Goal: Browse casually

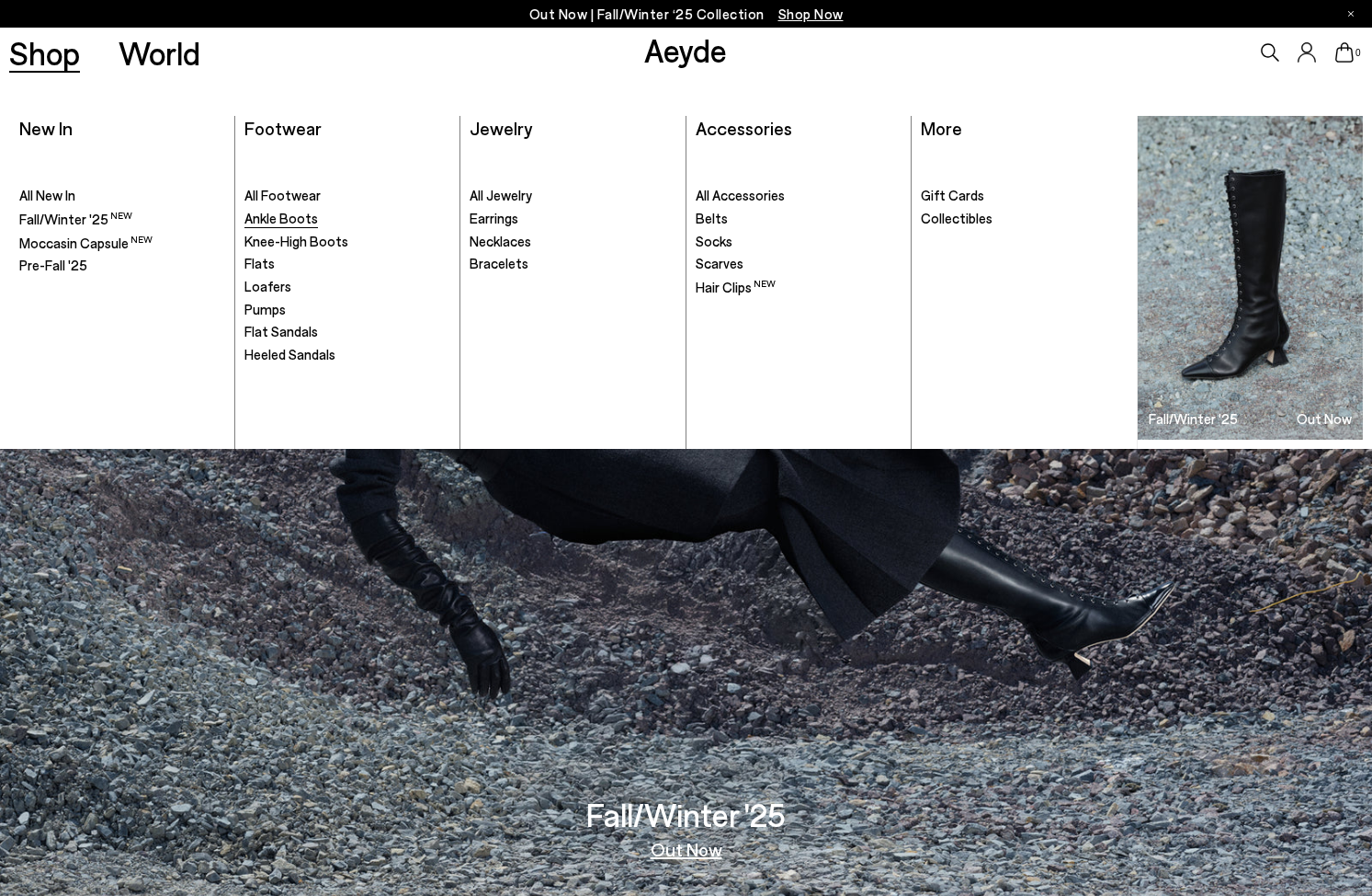
click at [290, 217] on span "Ankle Boots" at bounding box center [280, 218] width 73 height 17
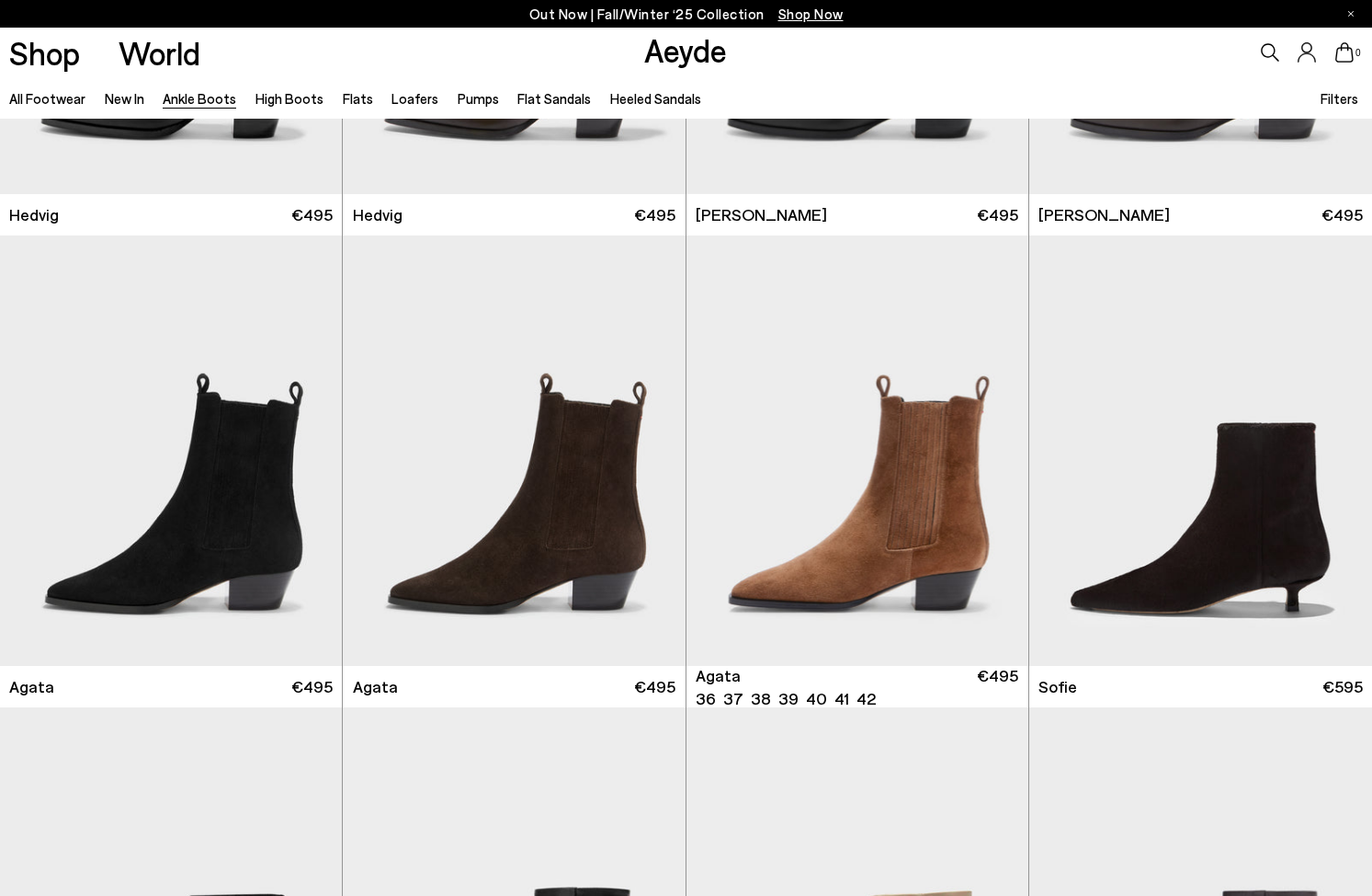
scroll to position [830, 0]
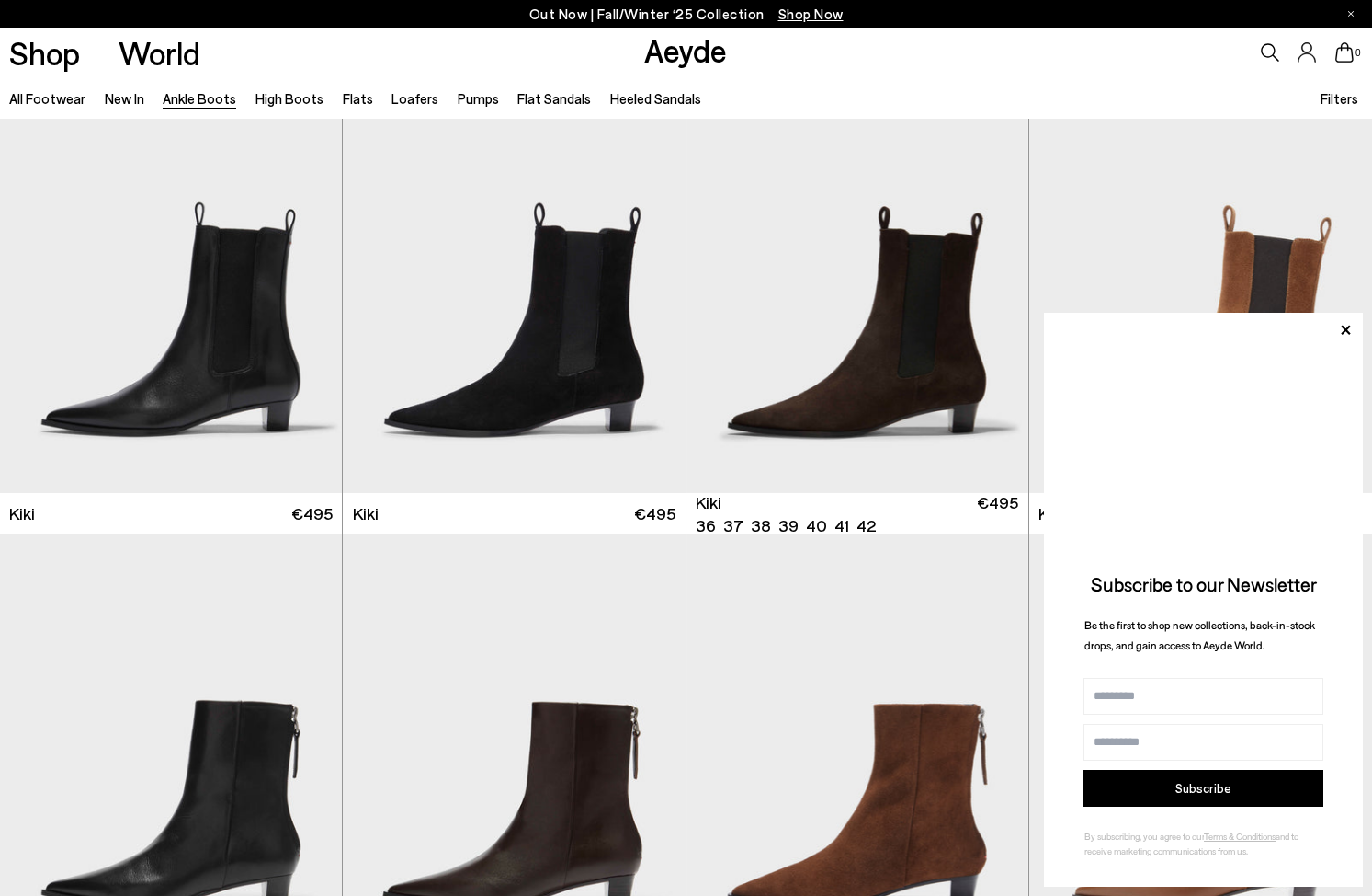
scroll to position [2409, 0]
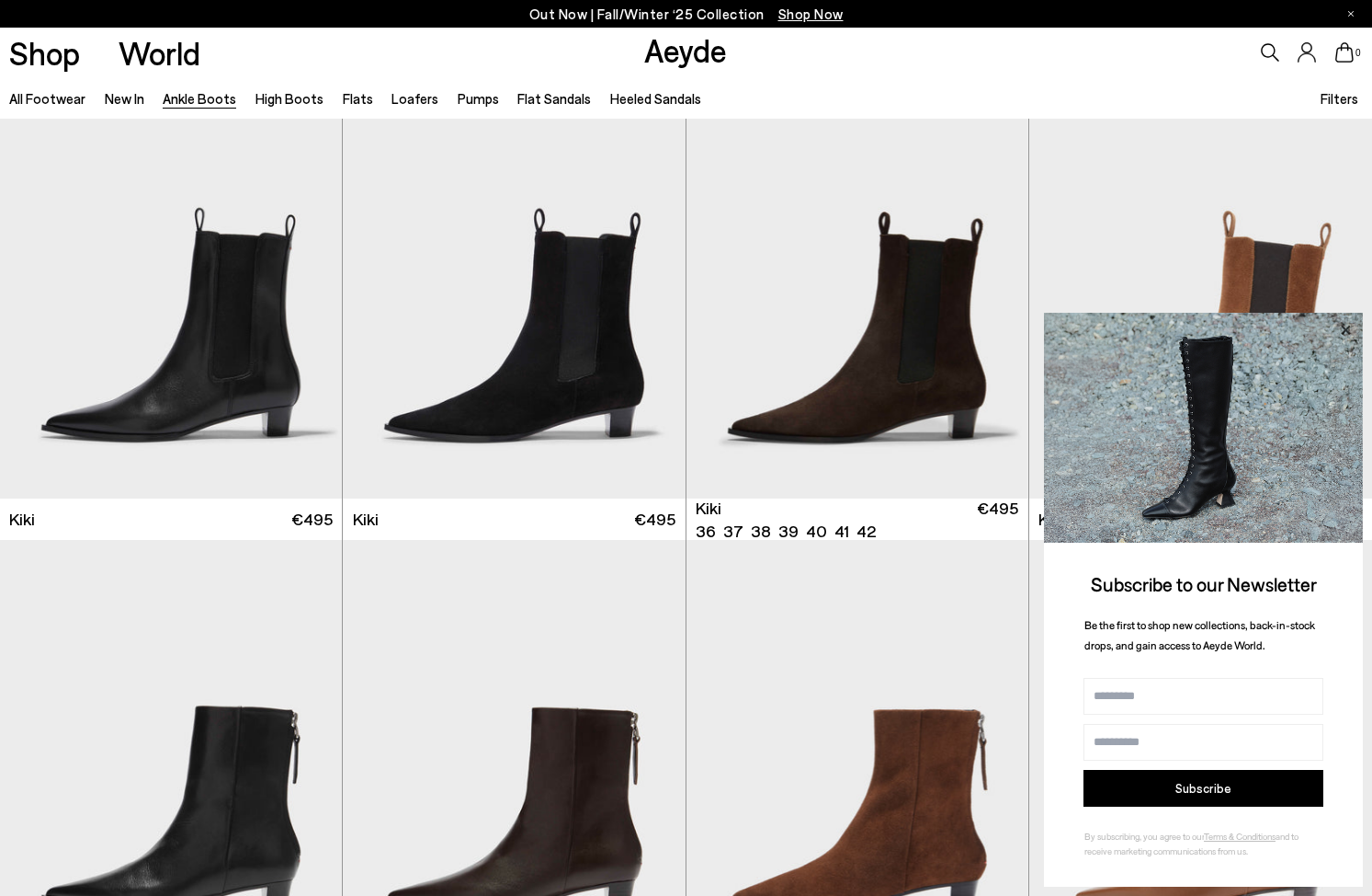
click at [1346, 330] on icon at bounding box center [1346, 330] width 9 height 9
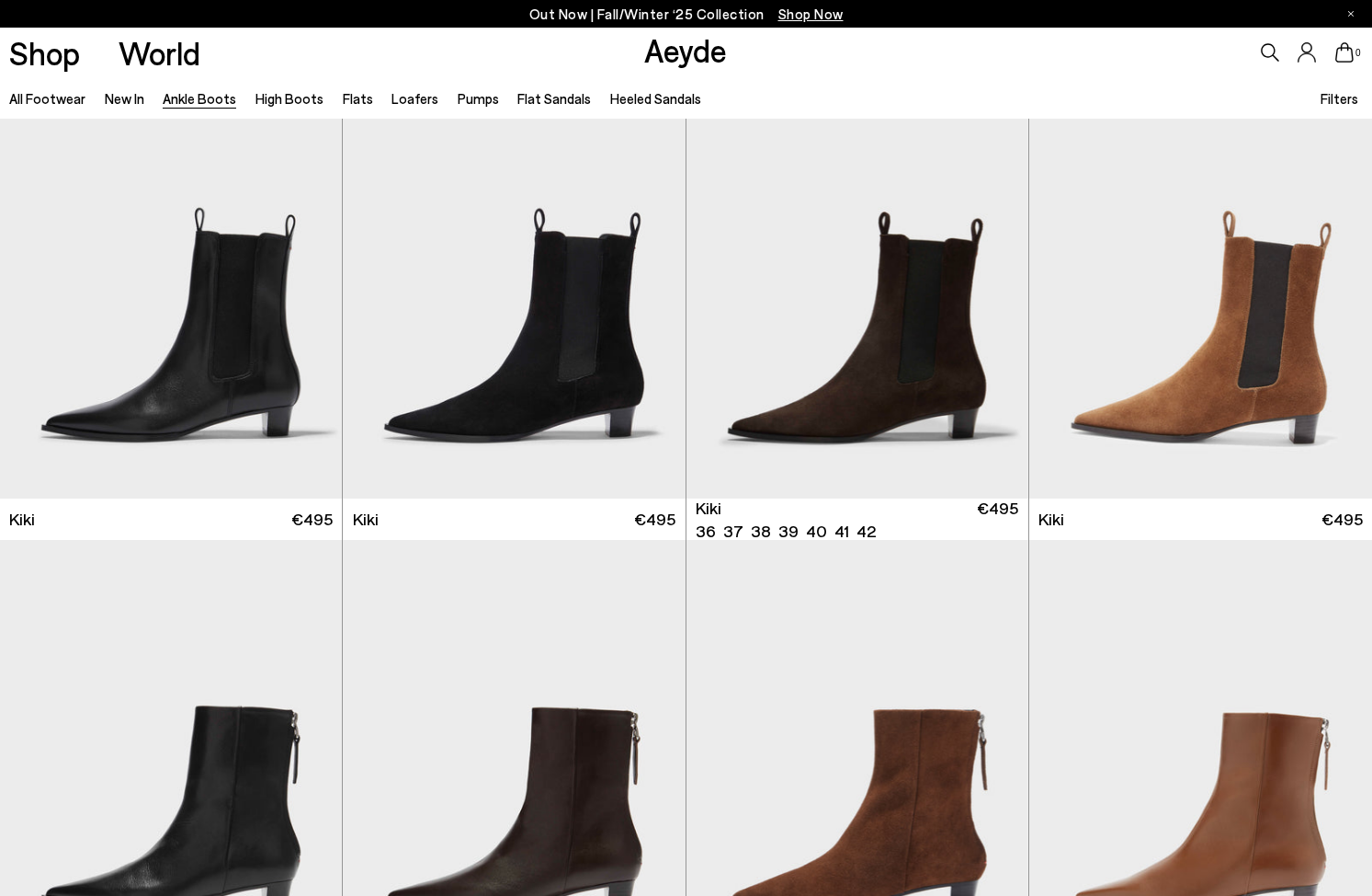
click at [1051, 75] on div "0" at bounding box center [1143, 53] width 458 height 50
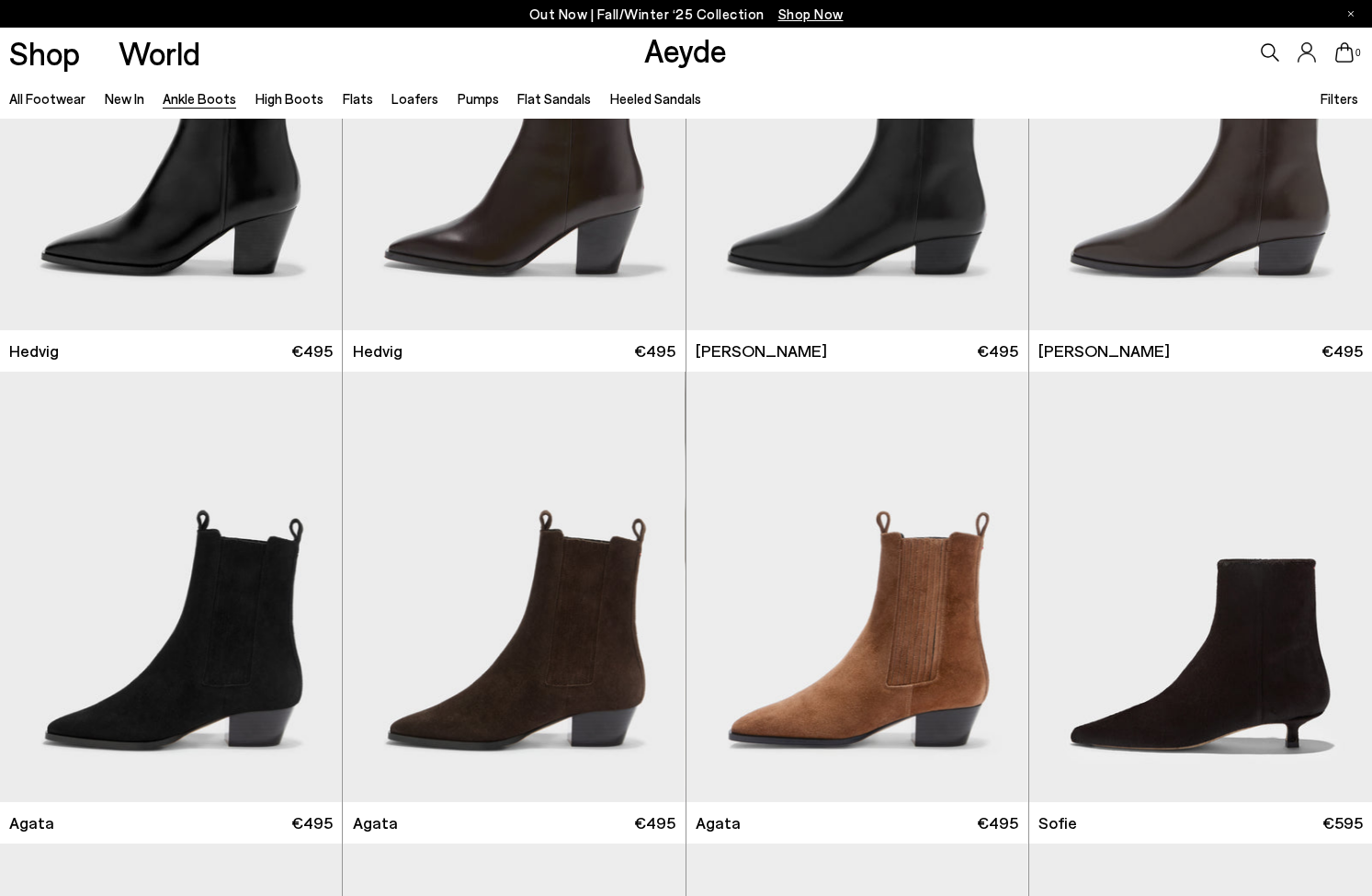
scroll to position [0, 0]
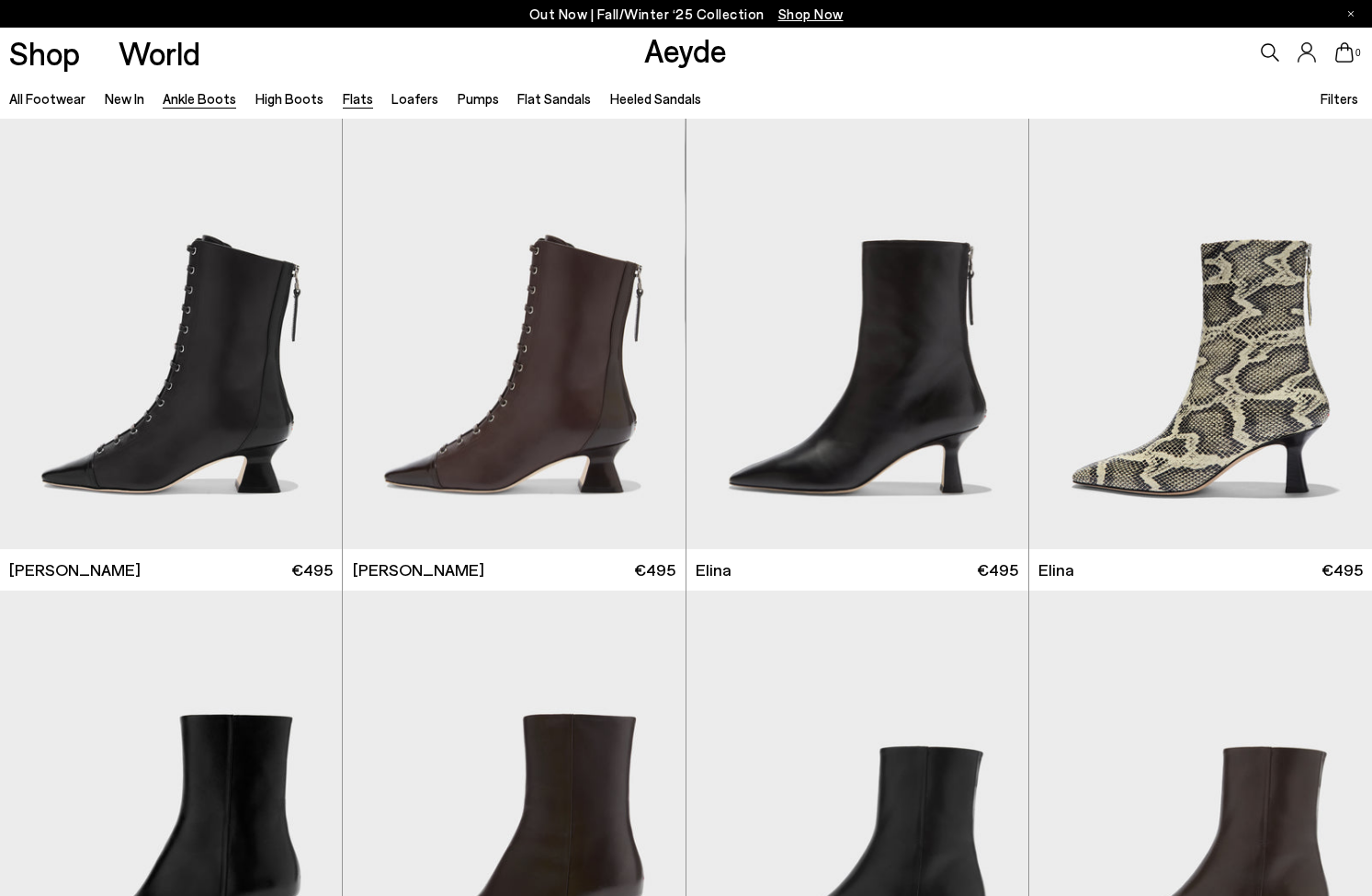
click at [358, 104] on link "Flats" at bounding box center [358, 98] width 31 height 17
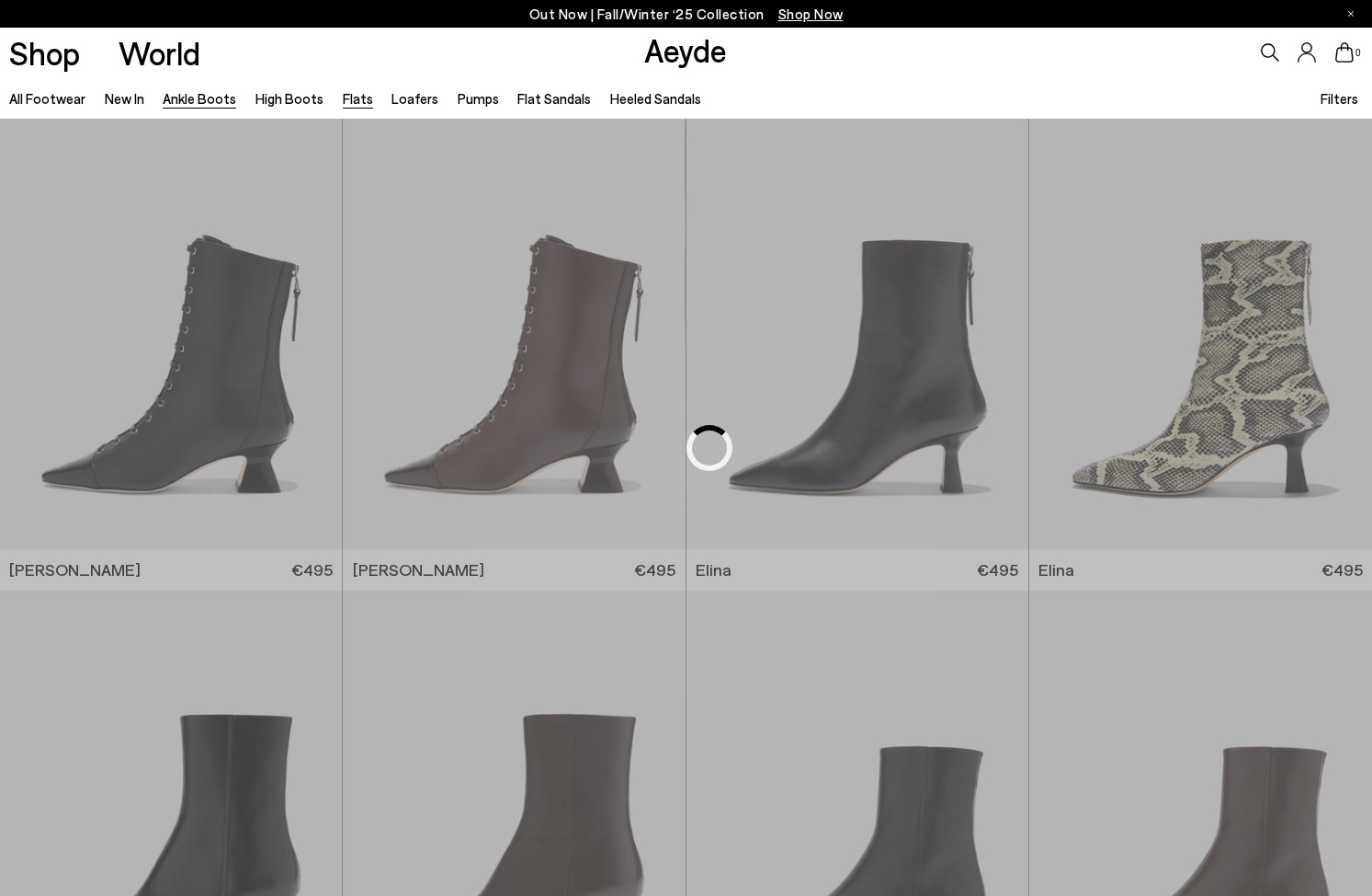
scroll to position [3736, 0]
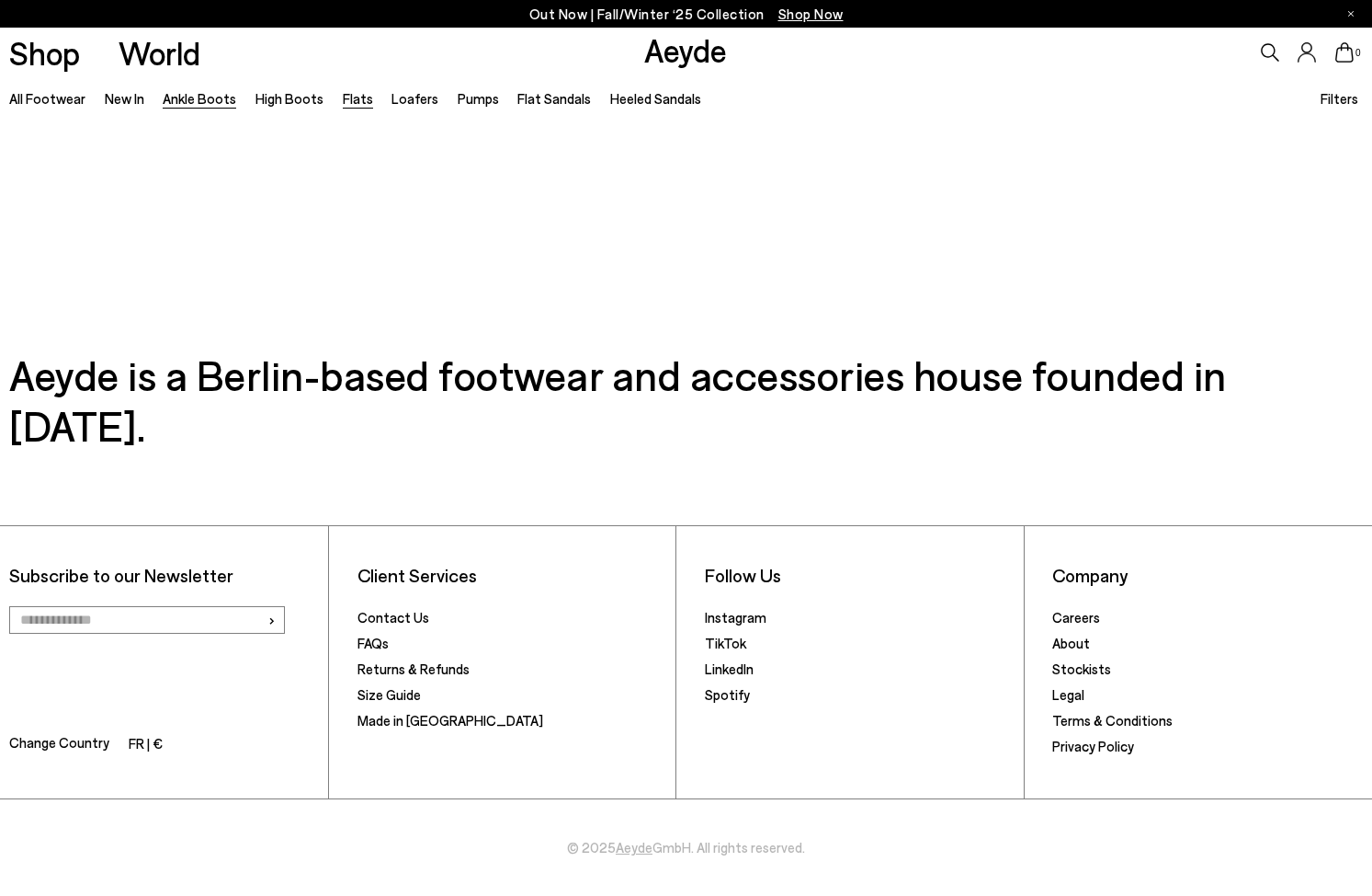
scroll to position [2658, 0]
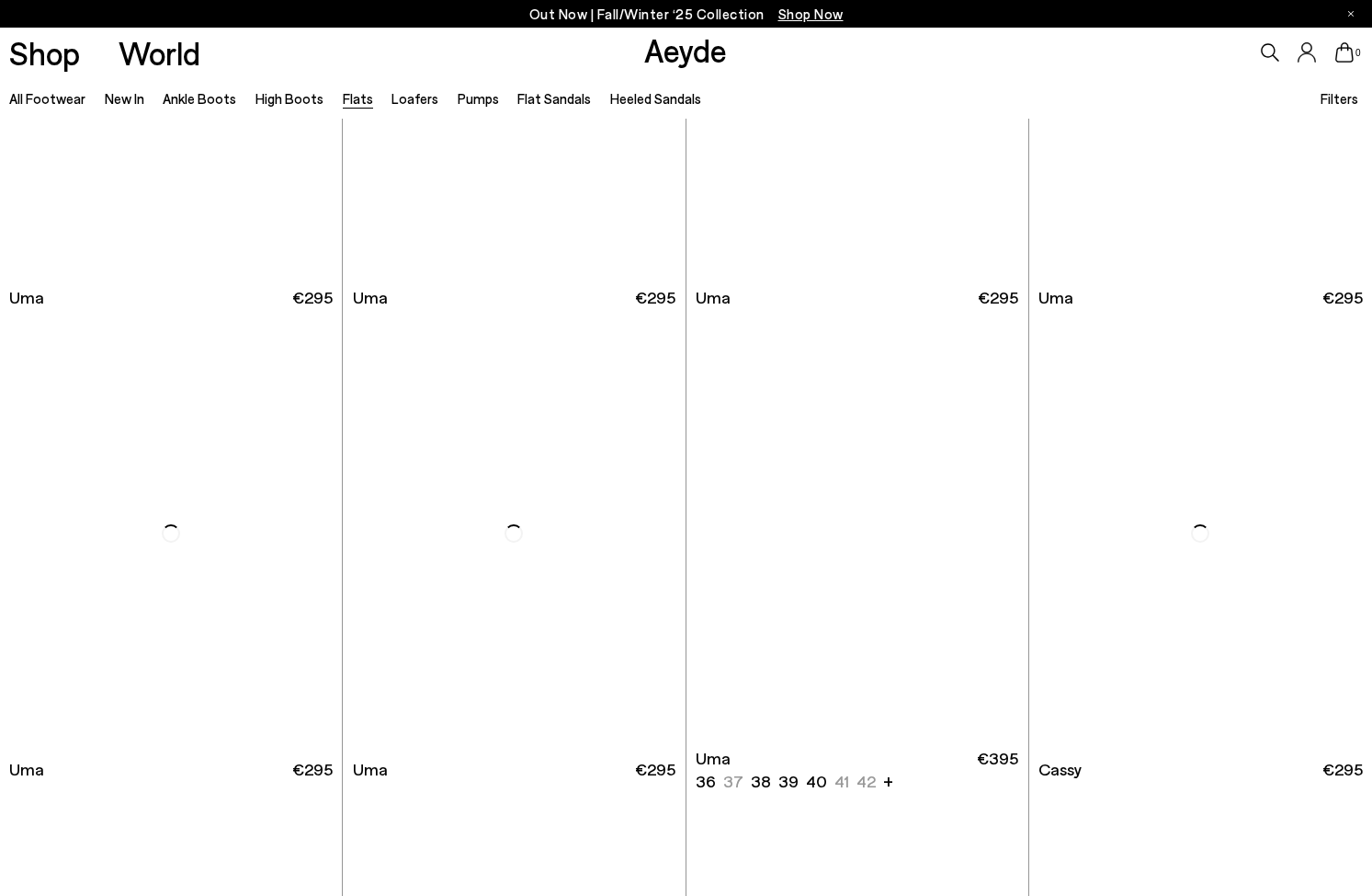
scroll to position [2261, 0]
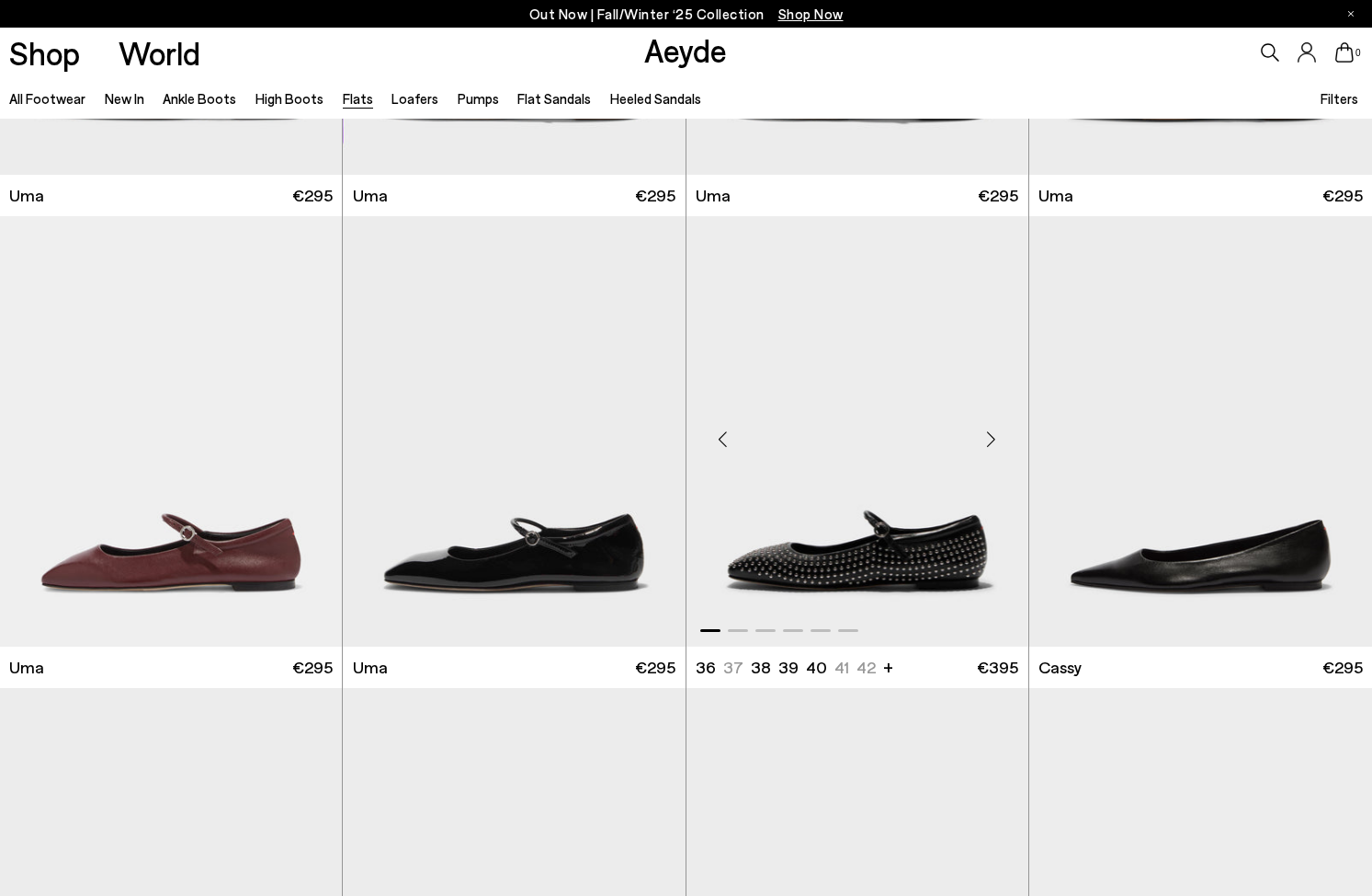
click at [839, 552] on img "1 / 6" at bounding box center [858, 430] width 342 height 430
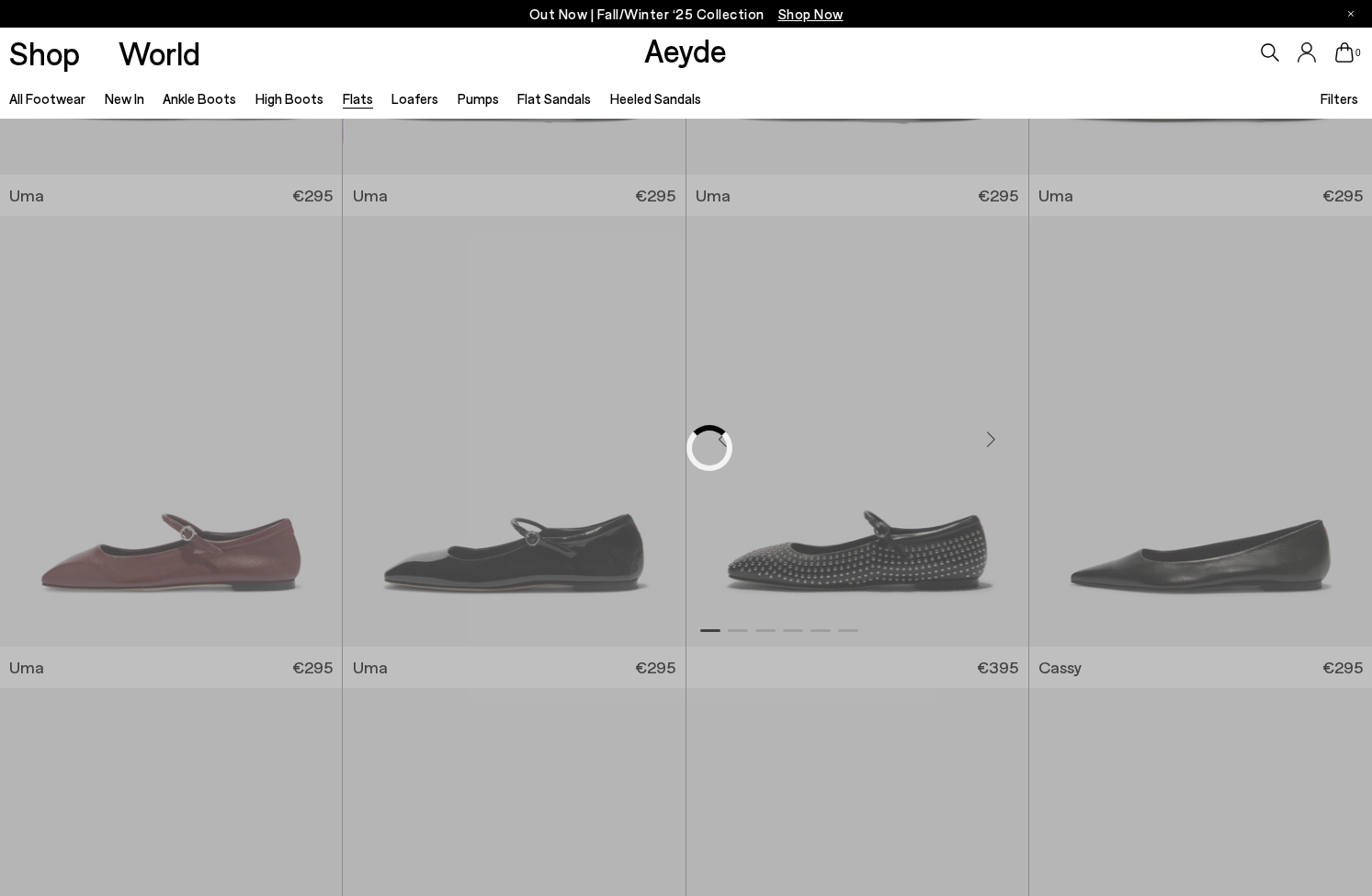
scroll to position [380, 0]
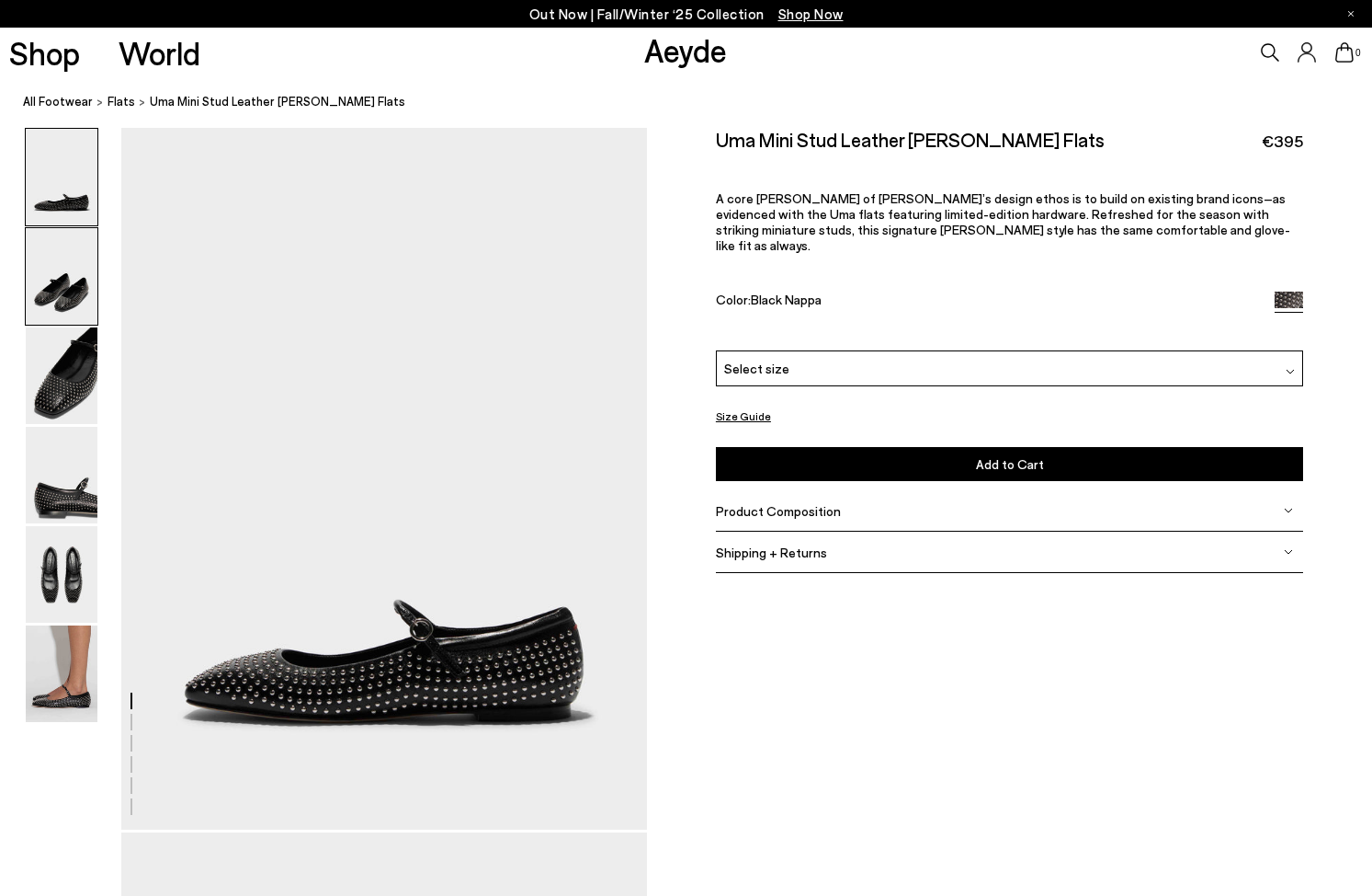
click at [72, 269] on img at bounding box center [61, 276] width 71 height 96
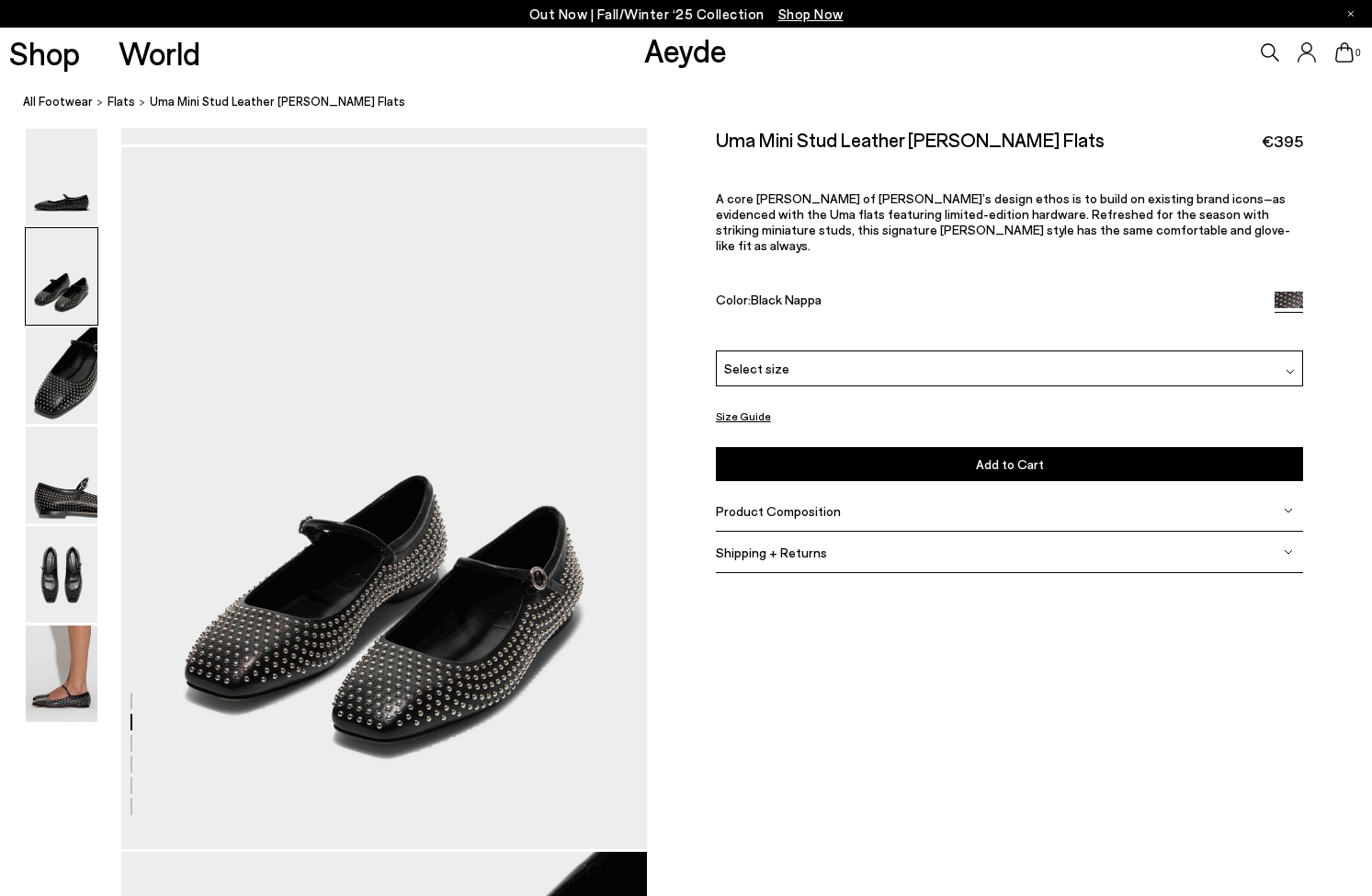
scroll to position [706, 0]
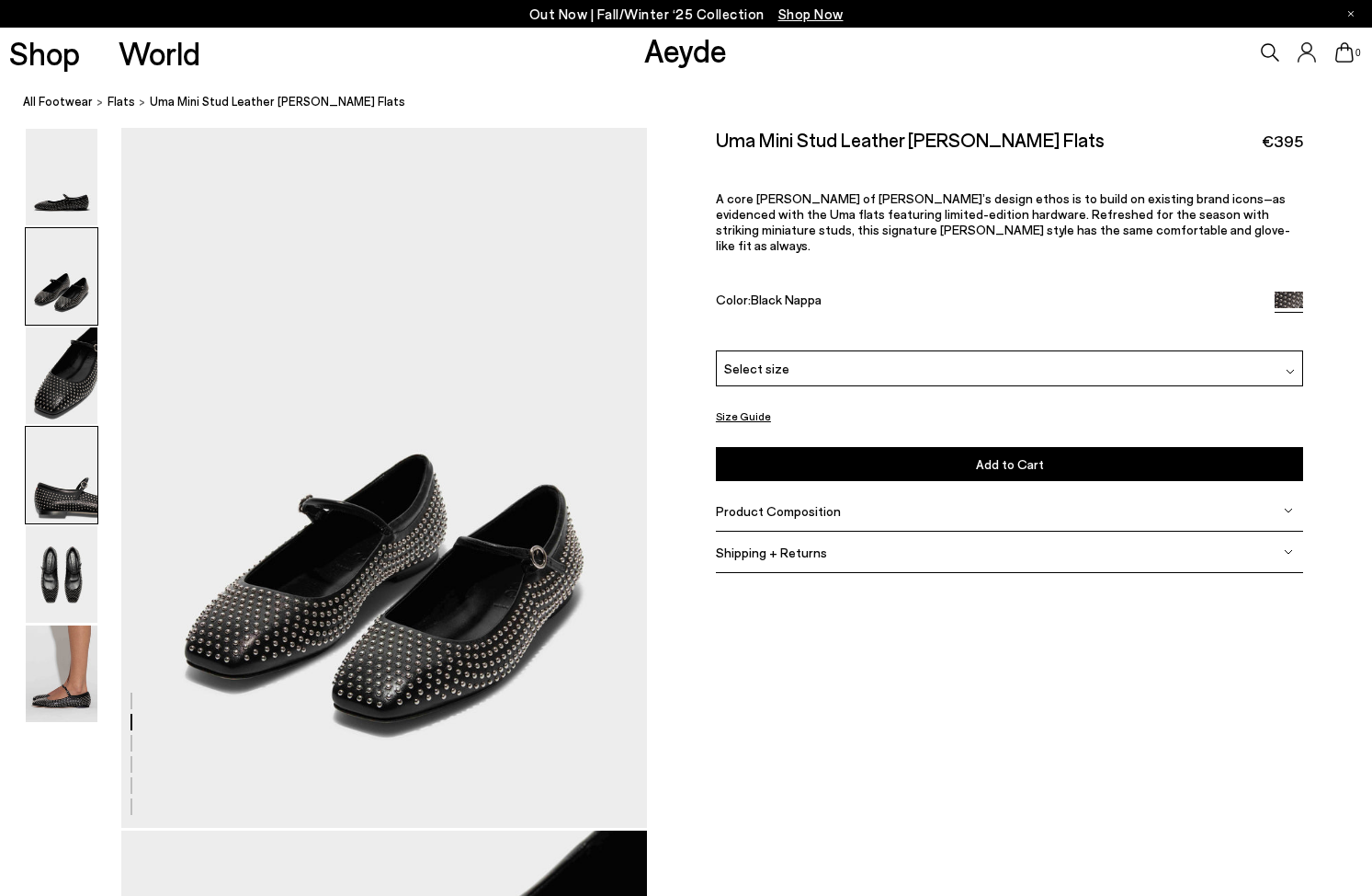
click at [66, 479] on img at bounding box center [61, 475] width 71 height 96
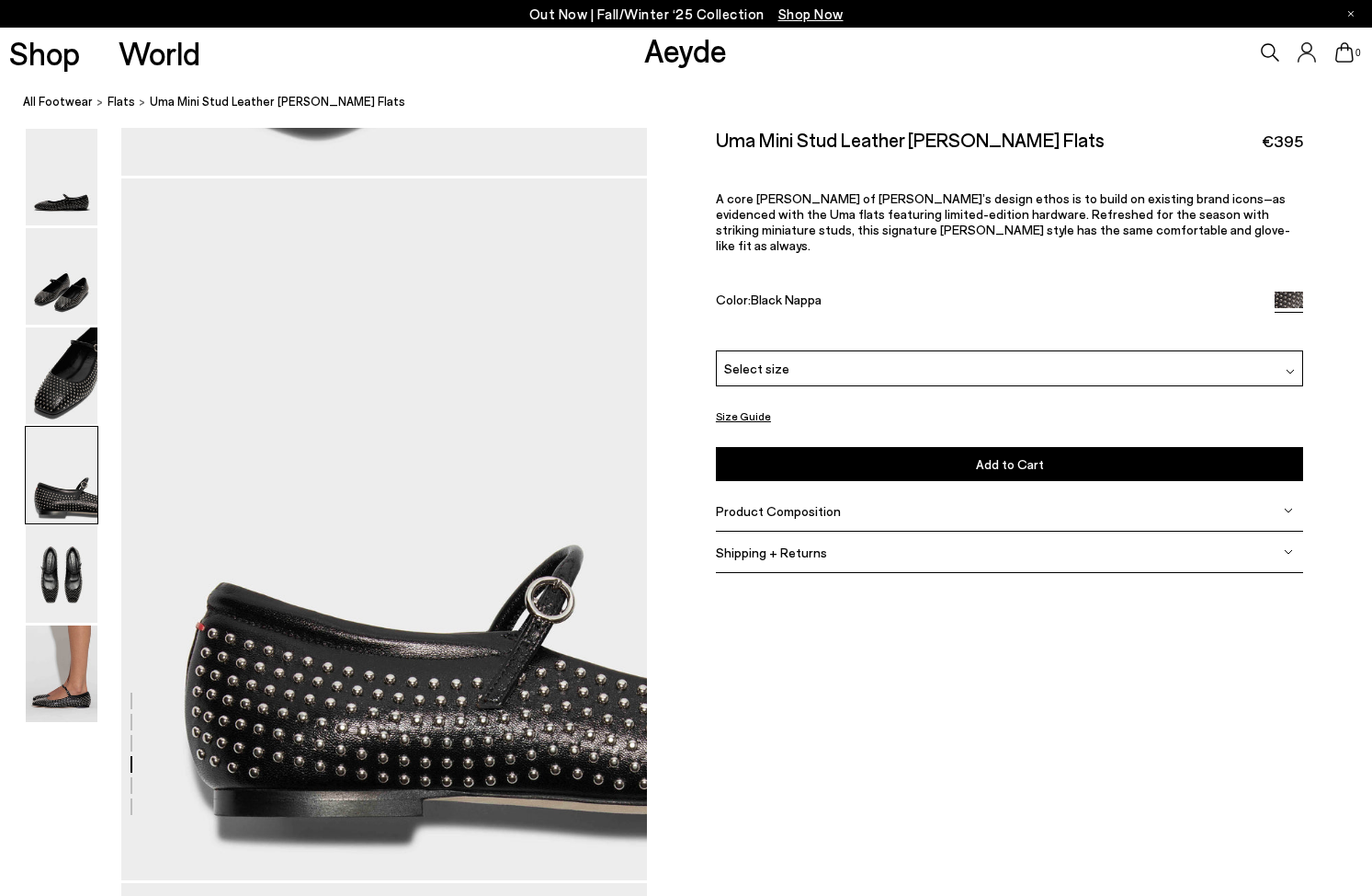
scroll to position [2115, 0]
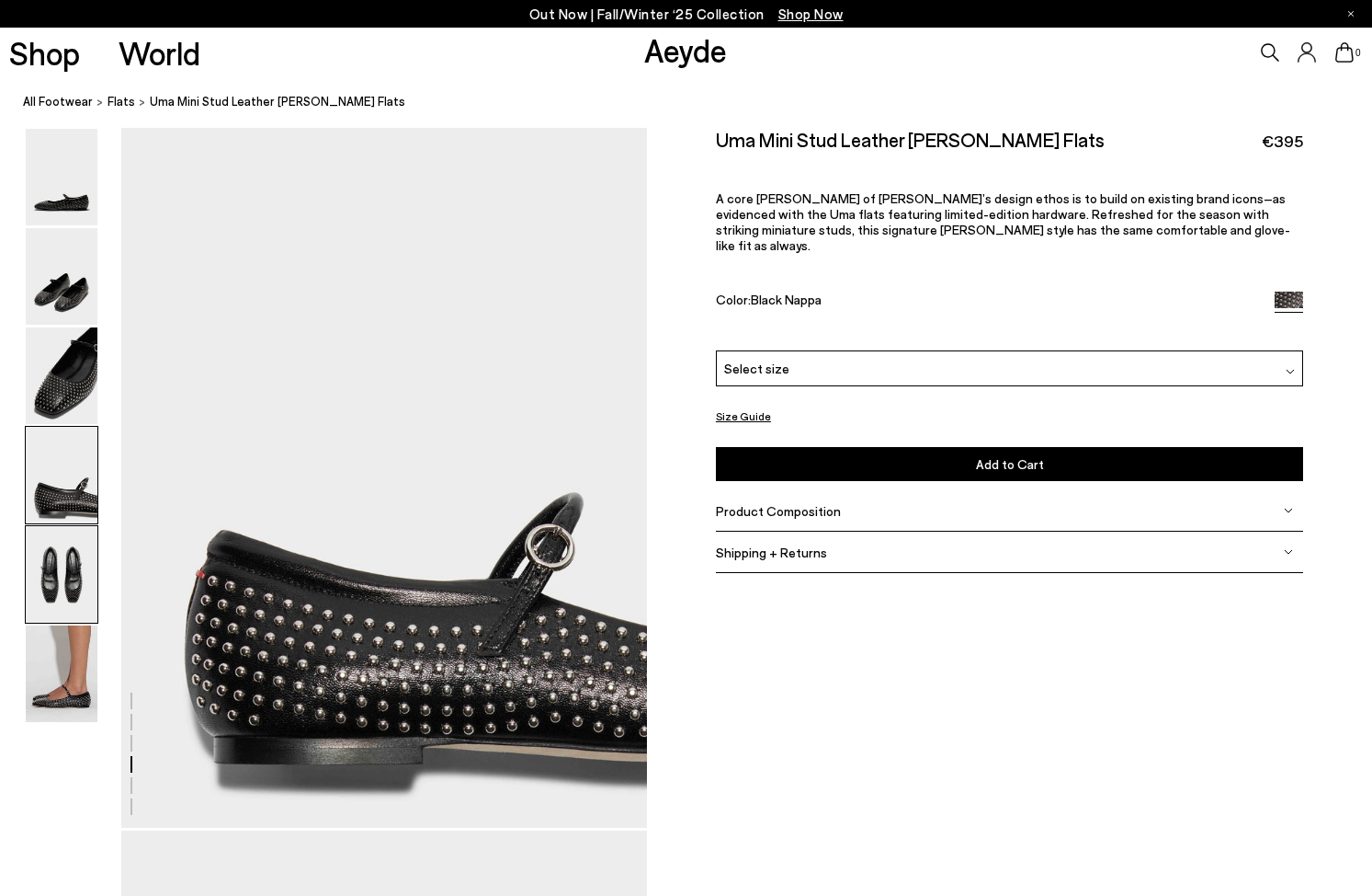
click at [76, 583] on img at bounding box center [61, 574] width 71 height 96
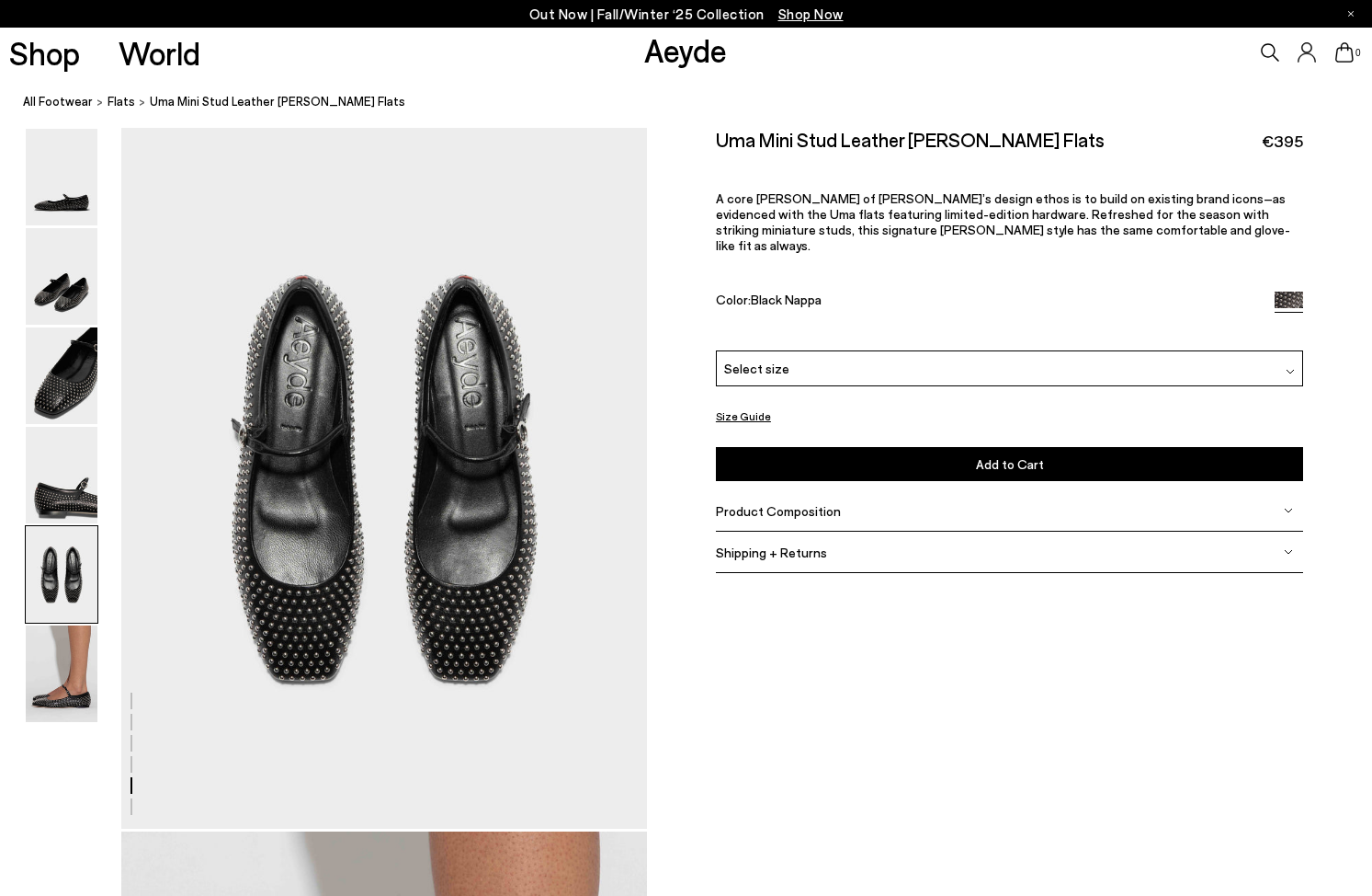
scroll to position [2819, 0]
click at [68, 665] on img at bounding box center [61, 674] width 71 height 96
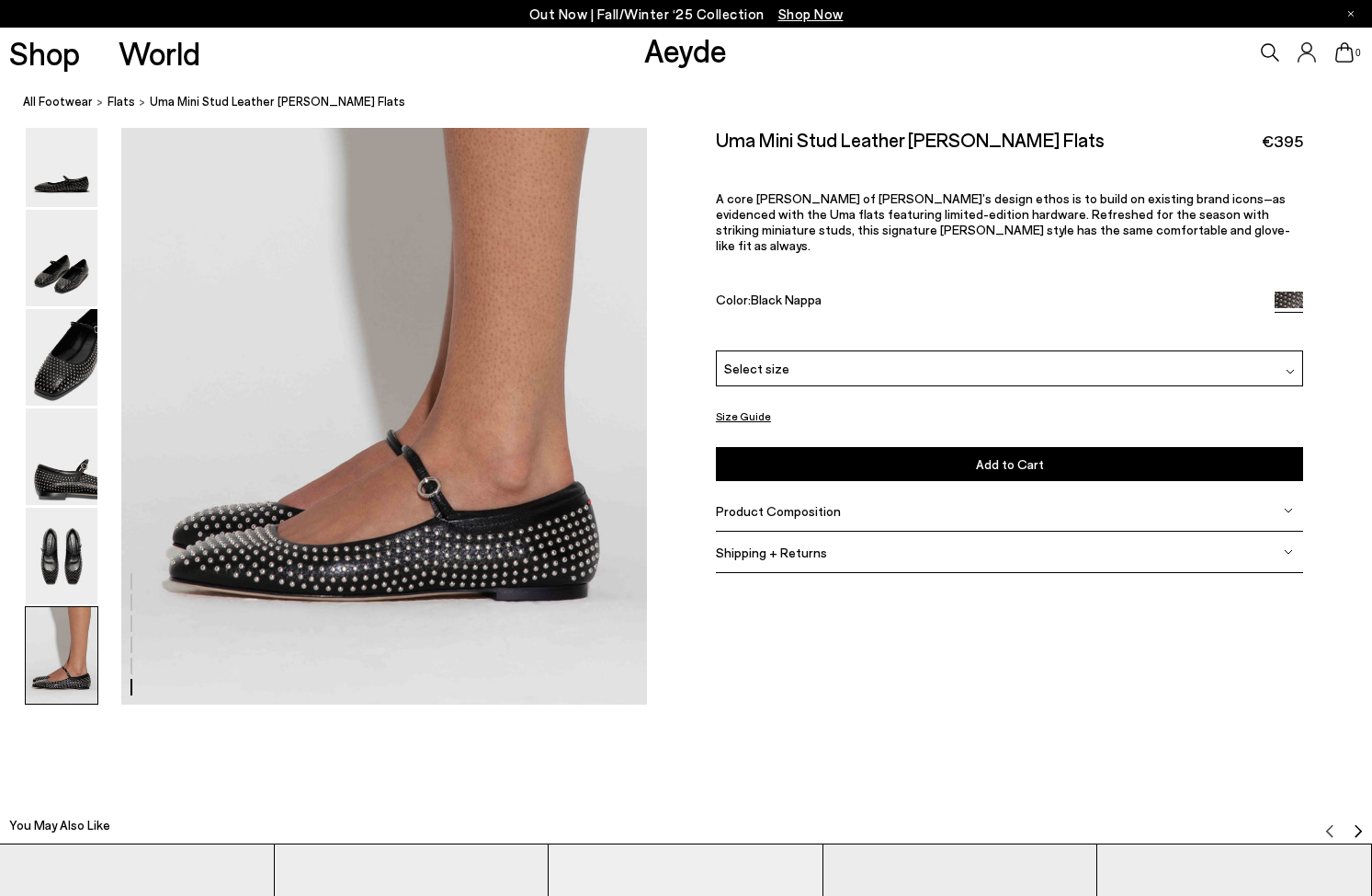
scroll to position [3650, 0]
